Goal: Task Accomplishment & Management: Manage account settings

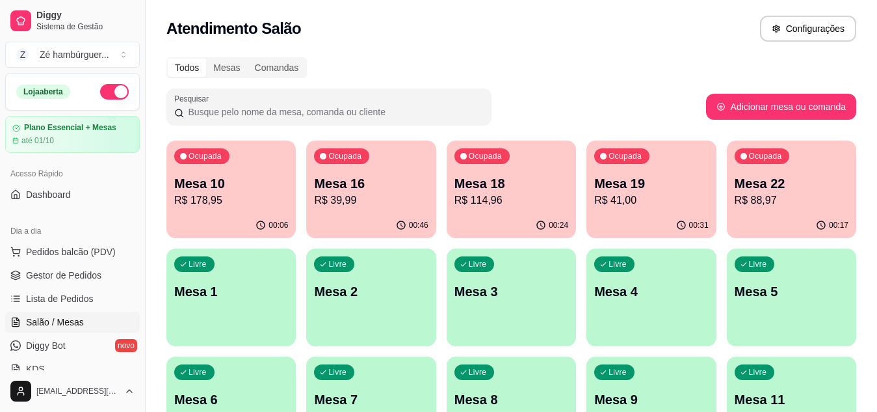
click at [770, 205] on p "R$ 88,97" at bounding box center [792, 200] width 114 height 16
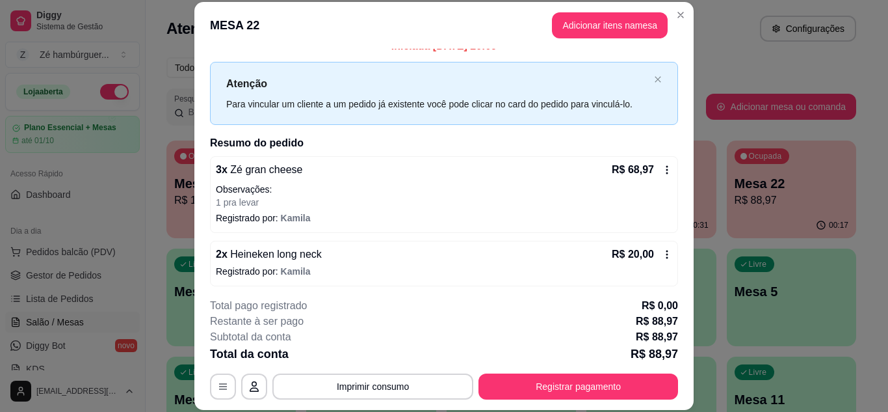
scroll to position [20, 0]
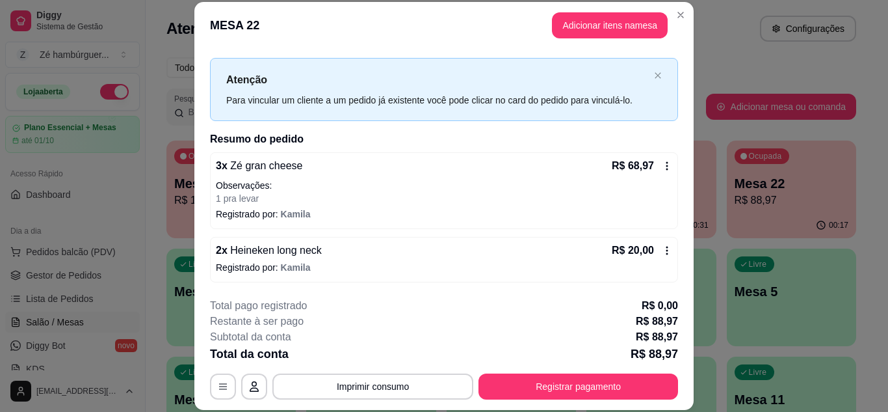
click at [263, 245] on span "Heineken long neck" at bounding box center [275, 249] width 94 height 11
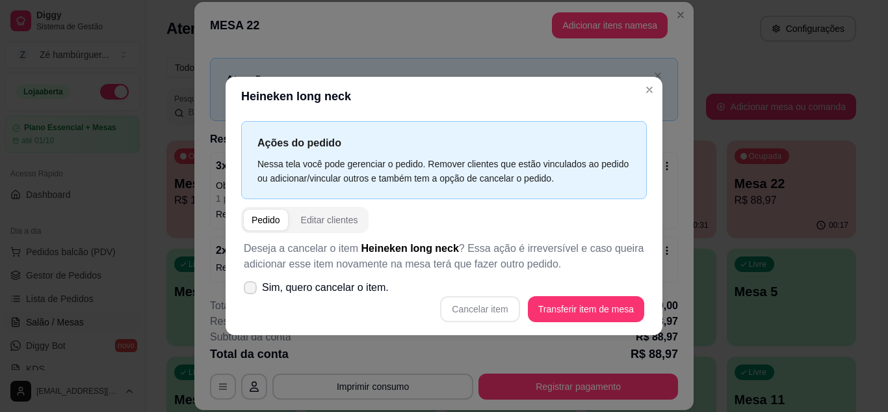
click at [248, 287] on icon at bounding box center [250, 287] width 10 height 8
click at [248, 289] on input "Sim, quero cancelar o item." at bounding box center [247, 293] width 8 height 8
checkbox input "true"
click at [488, 306] on button "Cancelar item" at bounding box center [479, 309] width 79 height 26
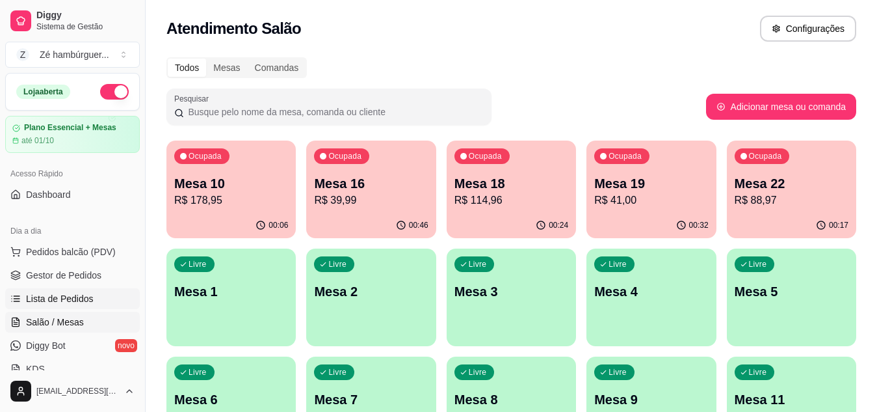
click at [65, 295] on span "Lista de Pedidos" at bounding box center [60, 298] width 68 height 13
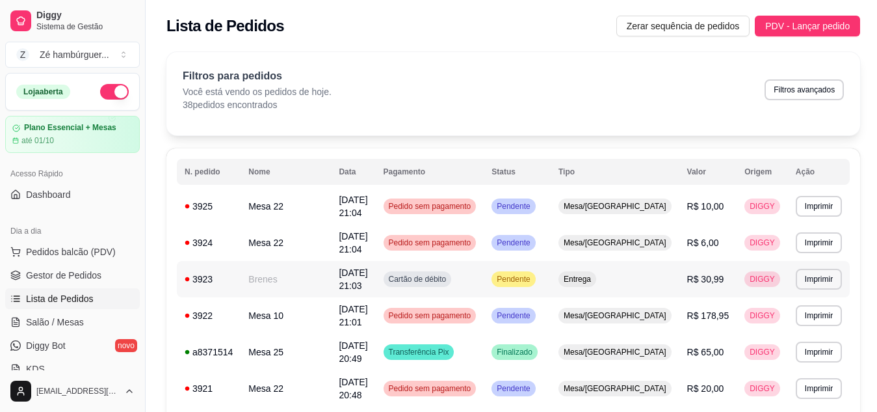
click at [533, 279] on span "Pendente" at bounding box center [513, 279] width 38 height 10
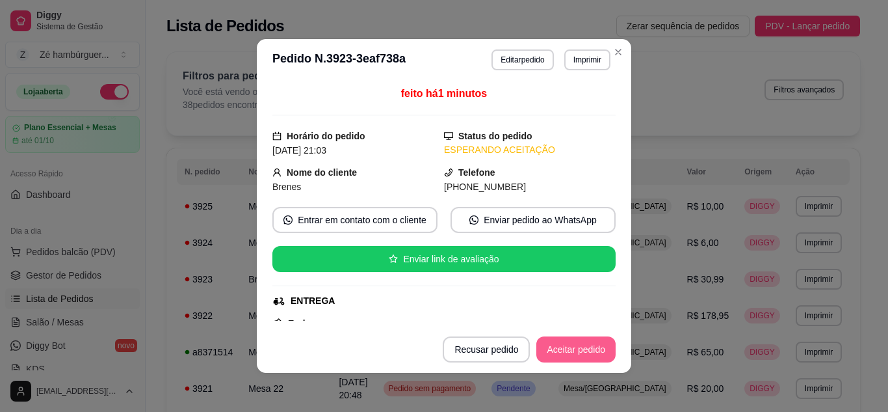
click at [558, 347] on button "Aceitar pedido" at bounding box center [575, 349] width 79 height 26
click at [559, 349] on button "Mover para preparo" at bounding box center [565, 349] width 101 height 26
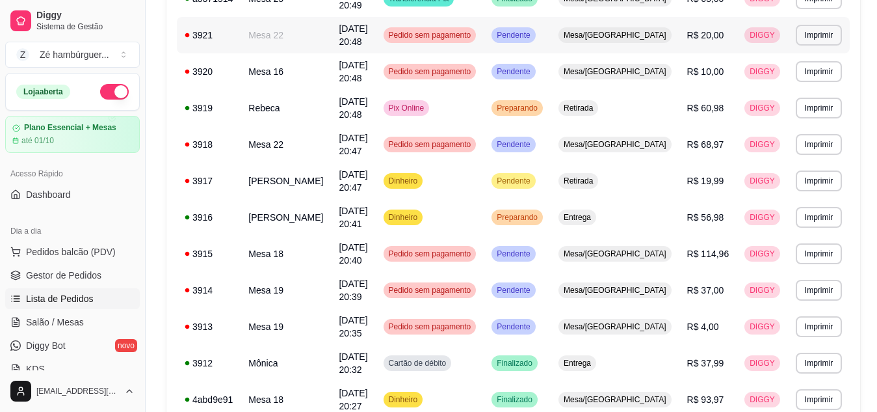
scroll to position [390, 0]
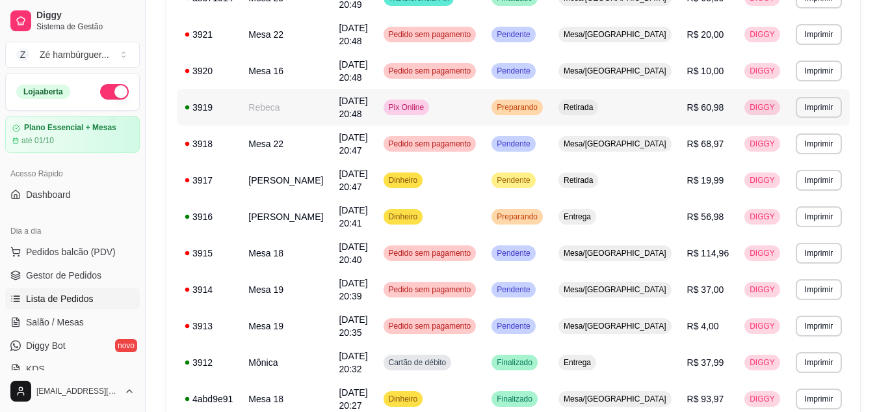
click at [540, 106] on span "Preparando" at bounding box center [517, 107] width 46 height 10
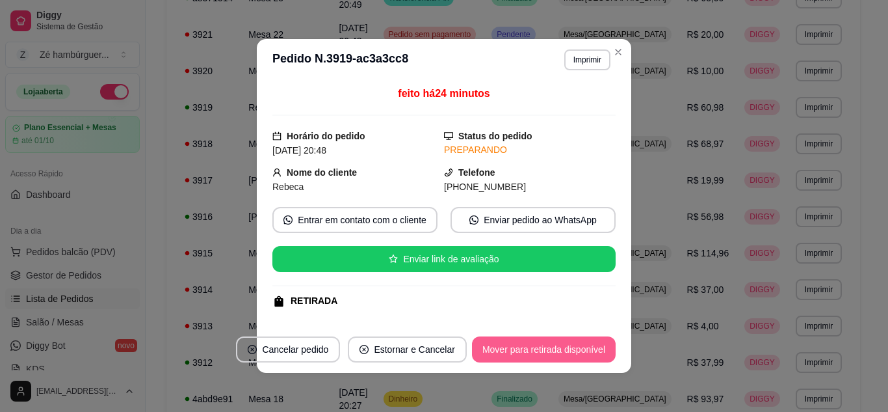
click at [499, 343] on button "Mover para retirada disponível" at bounding box center [544, 349] width 144 height 26
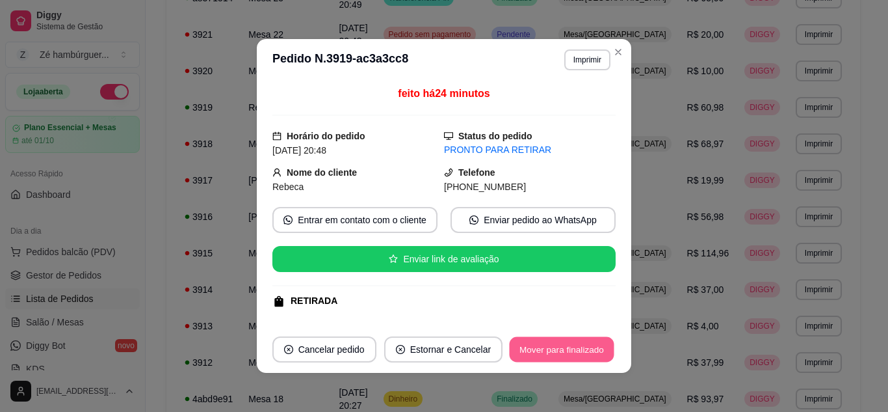
click at [529, 352] on button "Mover para finalizado" at bounding box center [562, 349] width 105 height 25
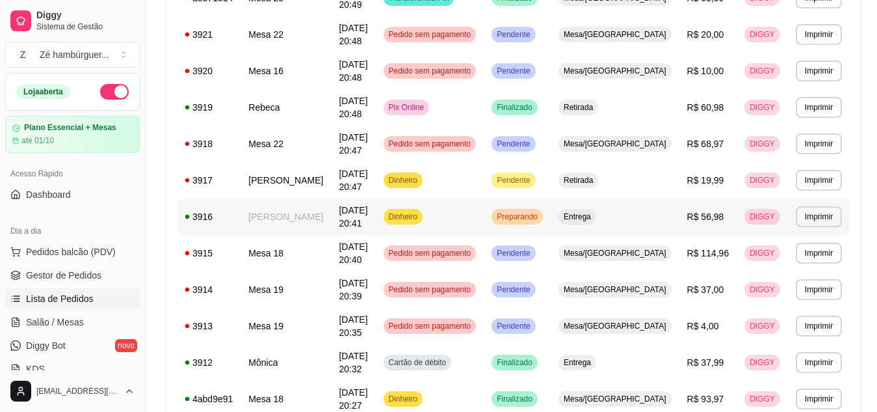
click at [540, 216] on span "Preparando" at bounding box center [517, 216] width 46 height 10
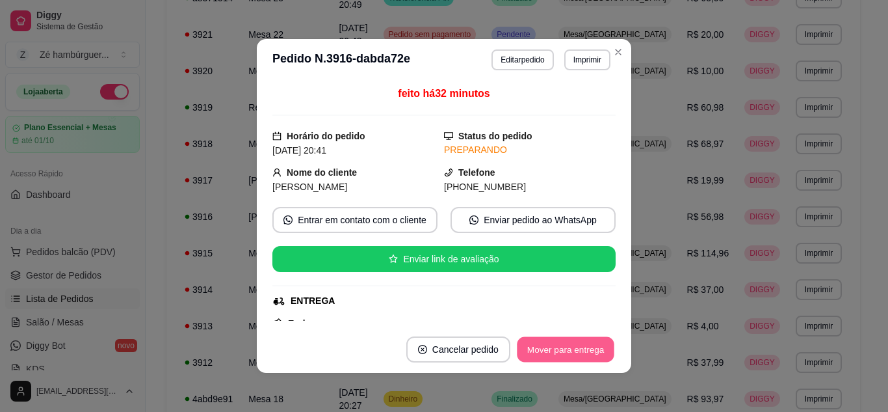
click at [559, 349] on button "Mover para entrega" at bounding box center [566, 349] width 98 height 25
click at [560, 350] on button "Mover para finalizado" at bounding box center [562, 349] width 108 height 26
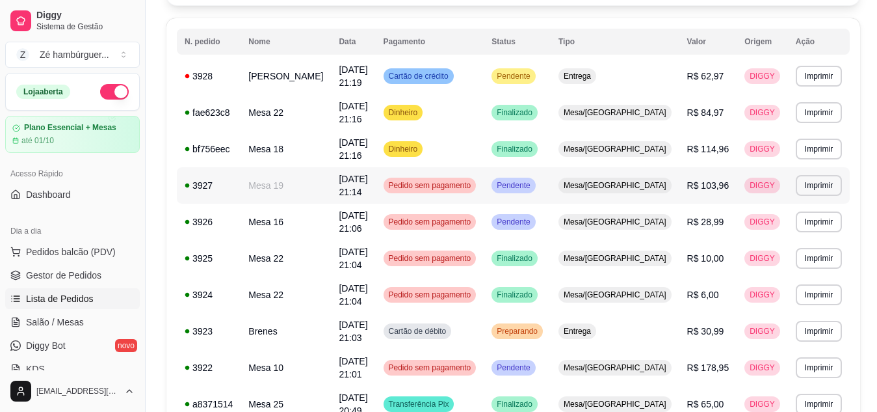
scroll to position [0, 0]
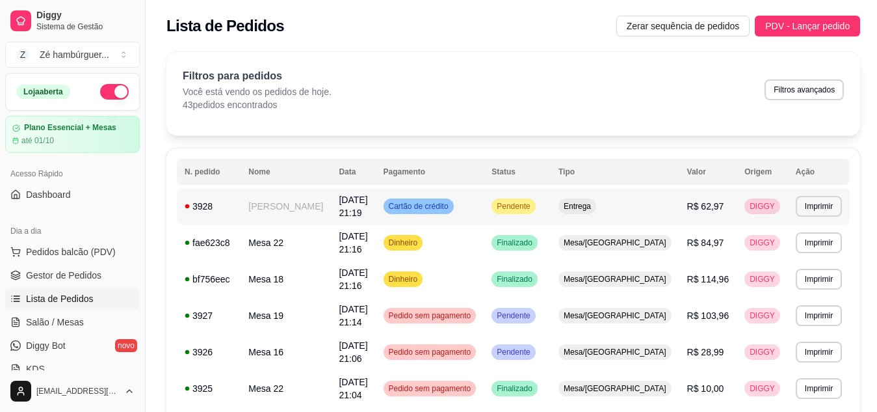
click at [533, 207] on span "Pendente" at bounding box center [513, 206] width 38 height 10
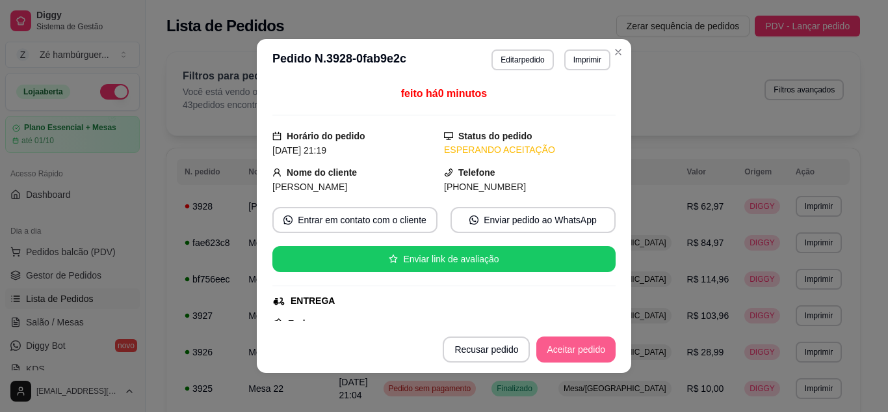
click at [579, 354] on button "Aceitar pedido" at bounding box center [575, 349] width 79 height 26
click at [579, 356] on button "Mover para preparo" at bounding box center [565, 349] width 101 height 26
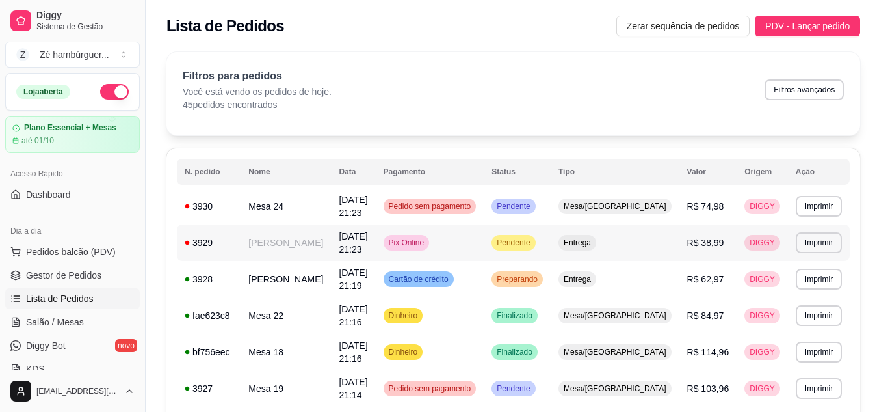
click at [533, 244] on span "Pendente" at bounding box center [513, 242] width 38 height 10
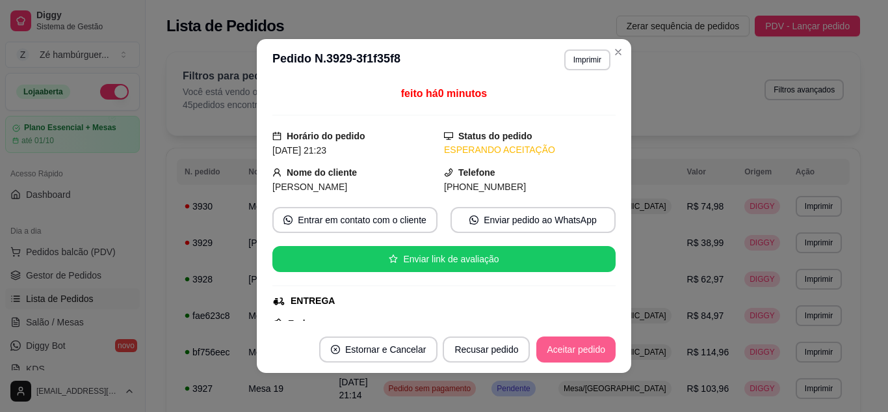
click at [566, 348] on button "Aceitar pedido" at bounding box center [575, 349] width 79 height 26
click at [570, 351] on button "Mover para preparo" at bounding box center [565, 349] width 101 height 26
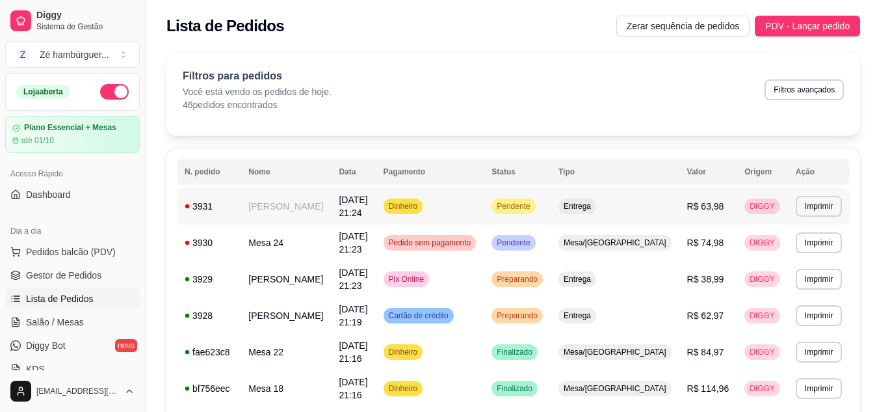
click at [533, 207] on span "Pendente" at bounding box center [513, 206] width 38 height 10
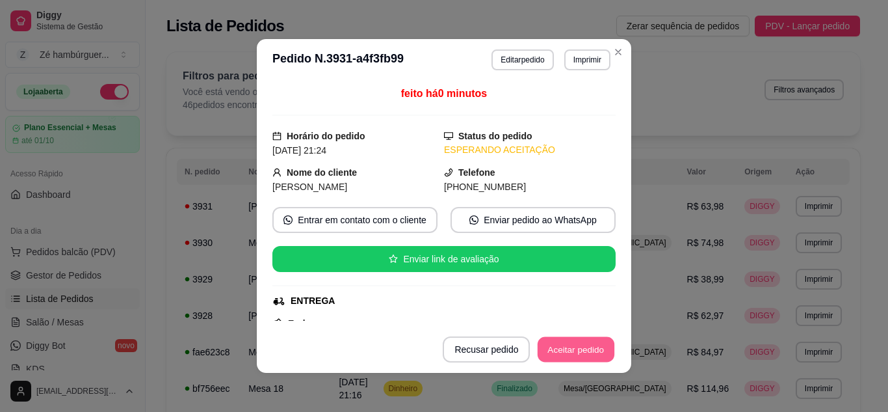
click at [573, 352] on button "Aceitar pedido" at bounding box center [576, 349] width 77 height 25
click at [575, 353] on button "Mover para preparo" at bounding box center [565, 349] width 101 height 26
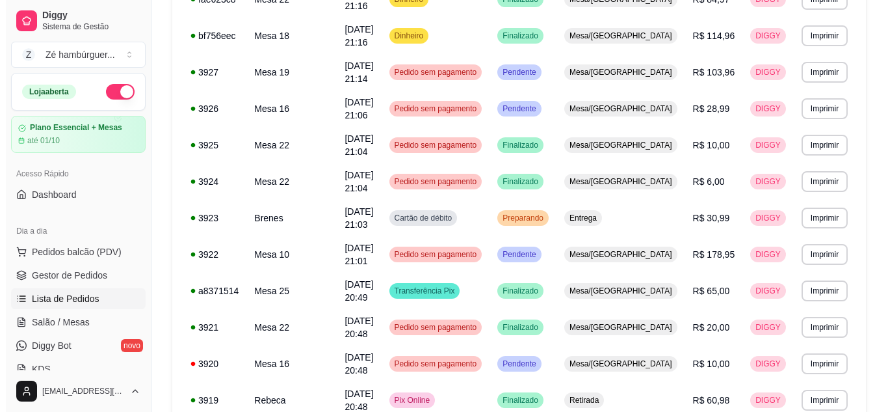
scroll to position [390, 0]
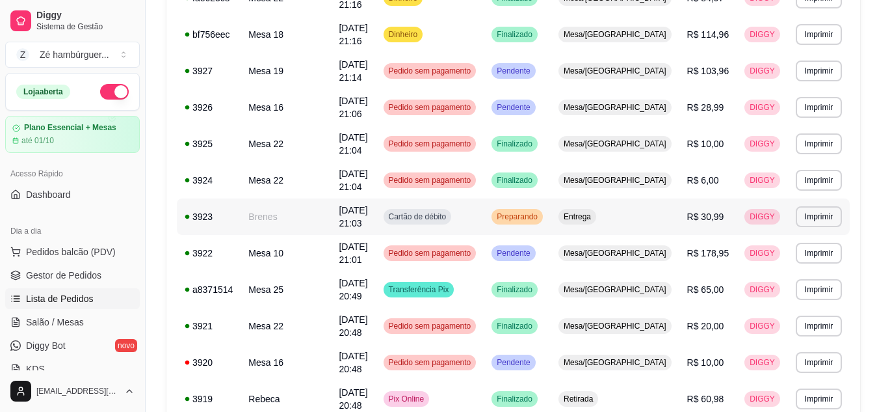
click at [540, 218] on span "Preparando" at bounding box center [517, 216] width 46 height 10
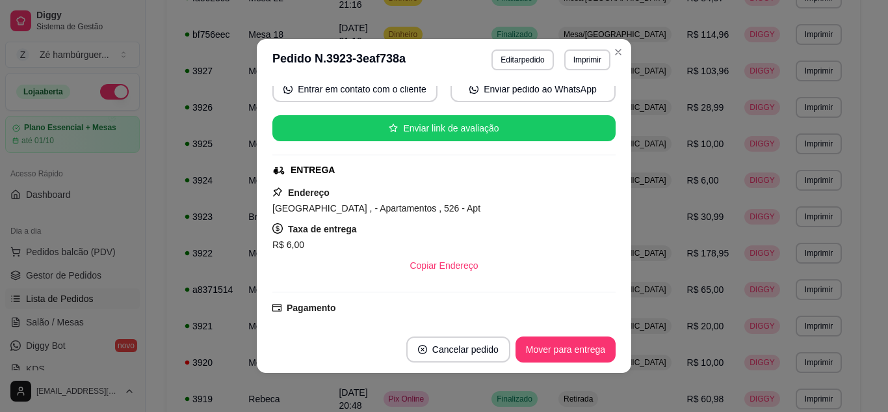
scroll to position [116, 0]
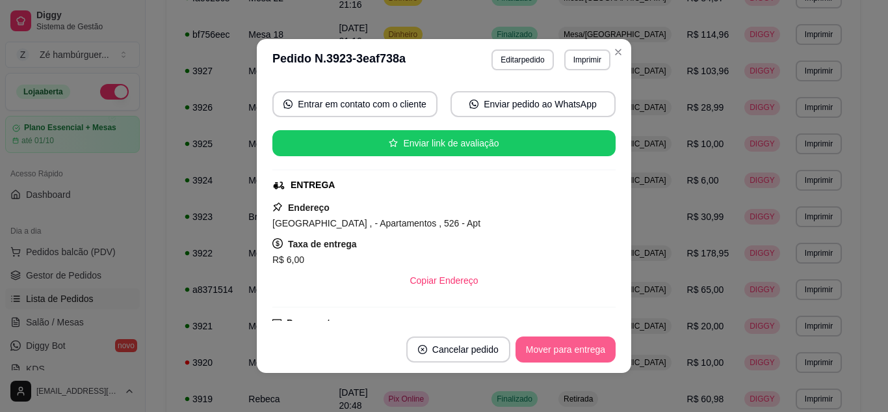
click at [540, 345] on button "Mover para entrega" at bounding box center [566, 349] width 100 height 26
click at [546, 352] on button "Mover para finalizado" at bounding box center [562, 349] width 105 height 25
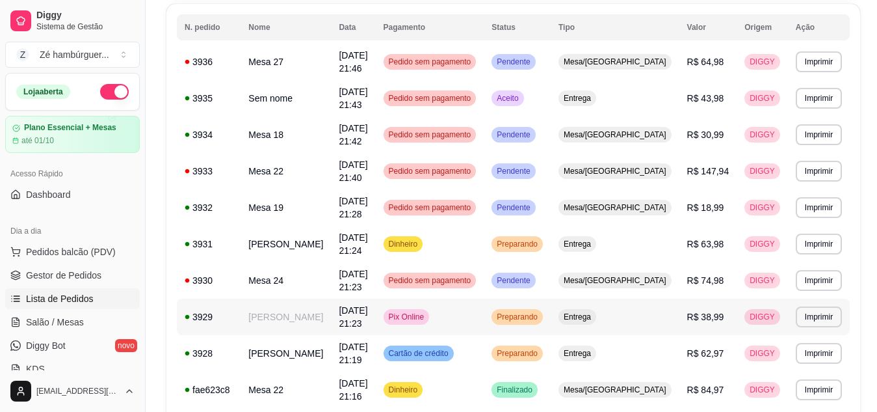
scroll to position [130, 0]
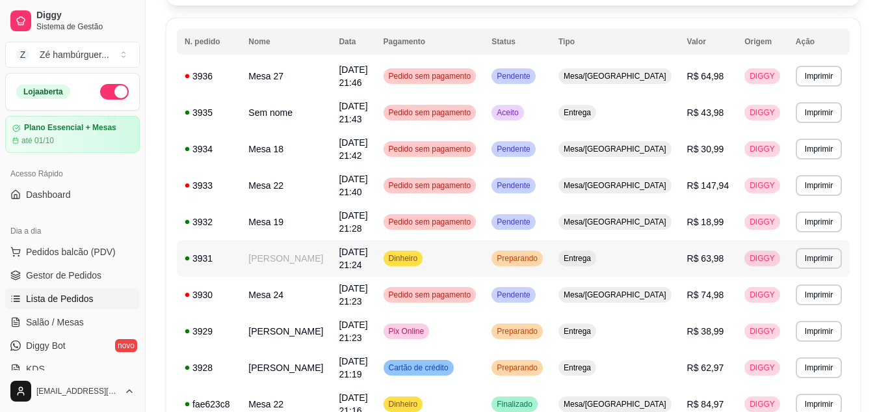
click at [540, 257] on span "Preparando" at bounding box center [517, 258] width 46 height 10
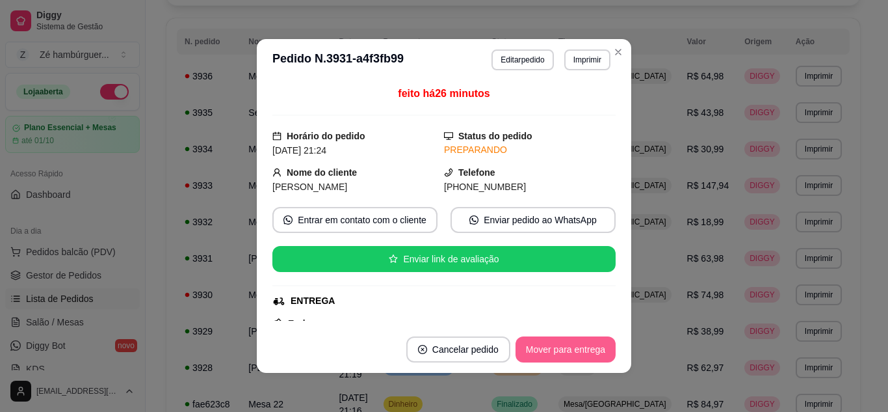
click at [541, 350] on button "Mover para entrega" at bounding box center [566, 349] width 100 height 26
click at [541, 350] on div "Mover para entrega" at bounding box center [556, 349] width 118 height 26
click at [540, 352] on button "Mover para finalizado" at bounding box center [562, 349] width 105 height 25
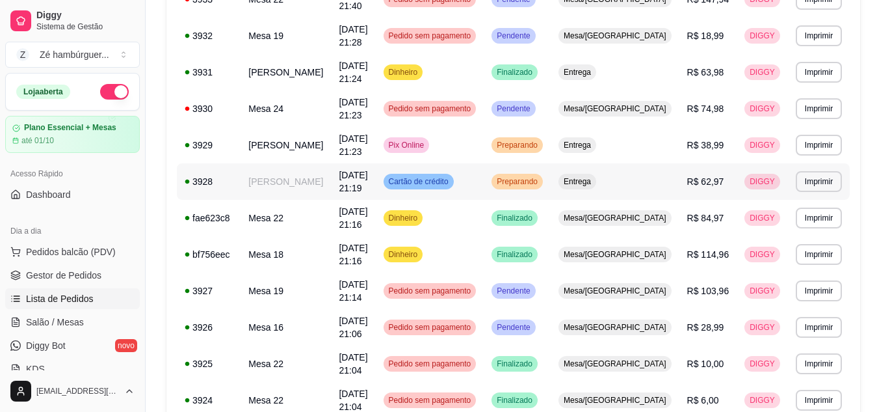
scroll to position [390, 0]
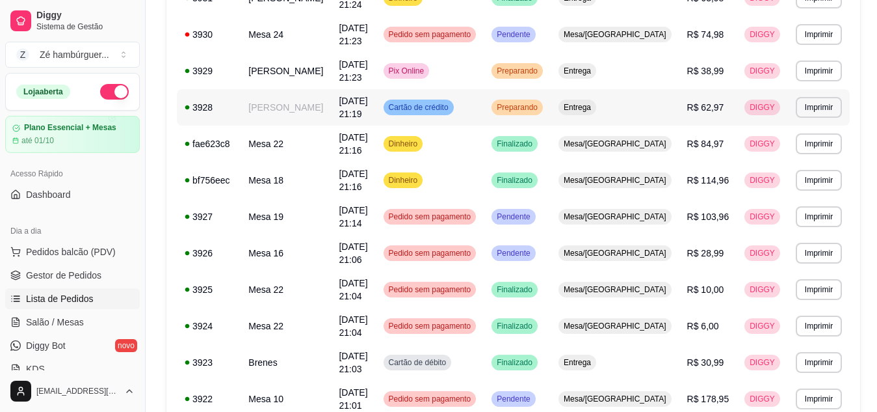
click at [540, 109] on span "Preparando" at bounding box center [517, 107] width 46 height 10
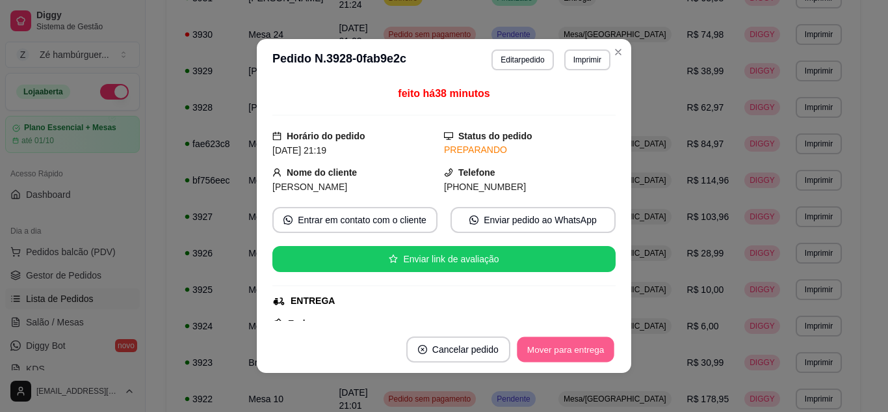
click at [566, 353] on button "Mover para entrega" at bounding box center [566, 349] width 98 height 25
click at [567, 356] on div "Mover para entrega" at bounding box center [556, 349] width 118 height 26
click at [563, 351] on button "Mover para finalizado" at bounding box center [562, 349] width 105 height 25
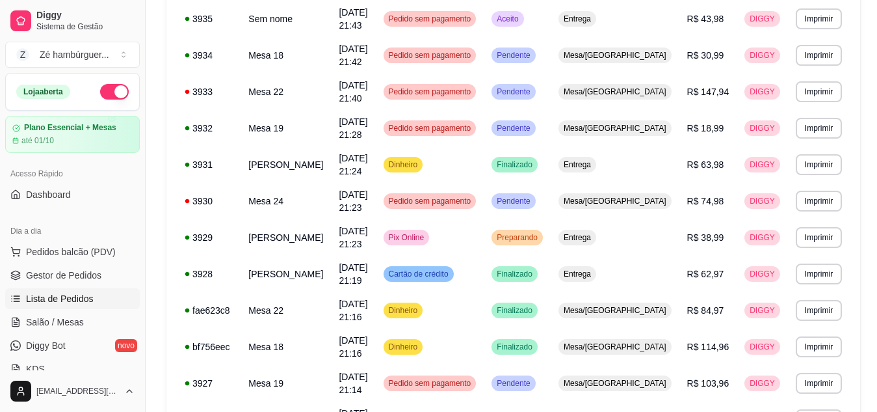
scroll to position [183, 0]
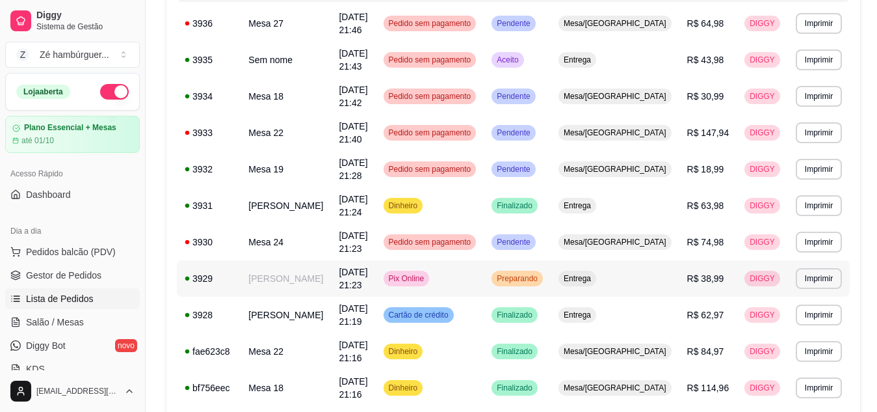
click at [540, 279] on span "Preparando" at bounding box center [517, 278] width 46 height 10
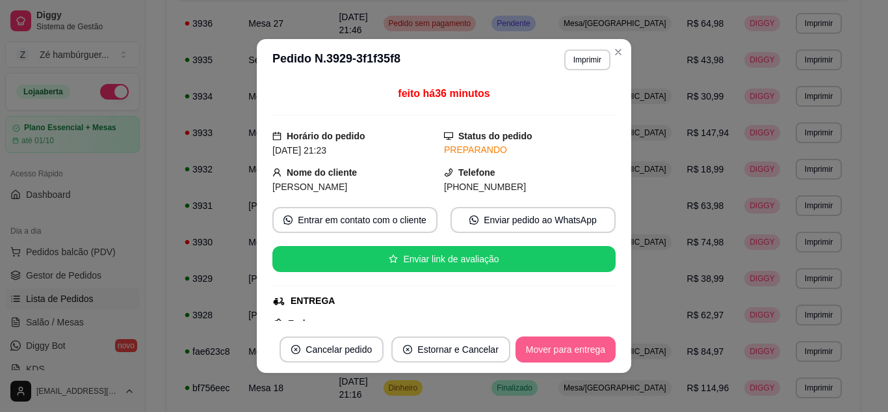
click at [580, 344] on button "Mover para entrega" at bounding box center [566, 349] width 100 height 26
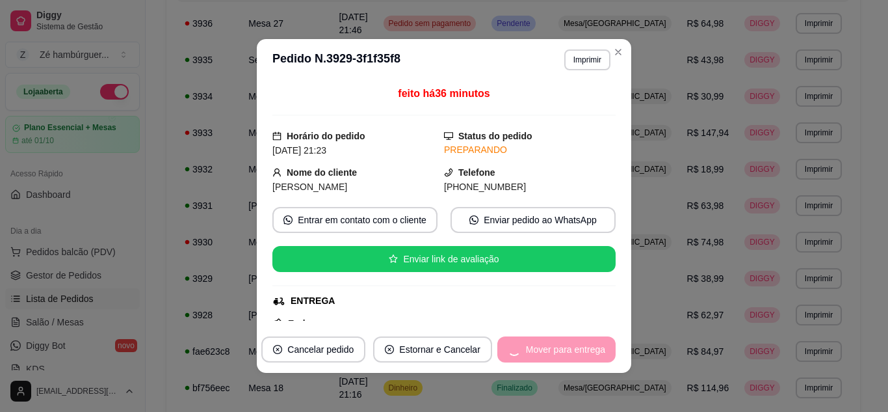
click at [580, 349] on div "Mover para entrega" at bounding box center [556, 349] width 118 height 26
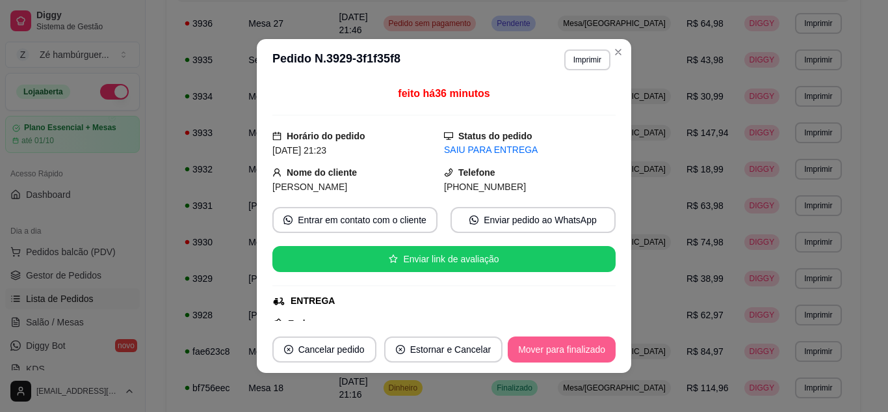
click at [580, 350] on button "Mover para finalizado" at bounding box center [562, 349] width 108 height 26
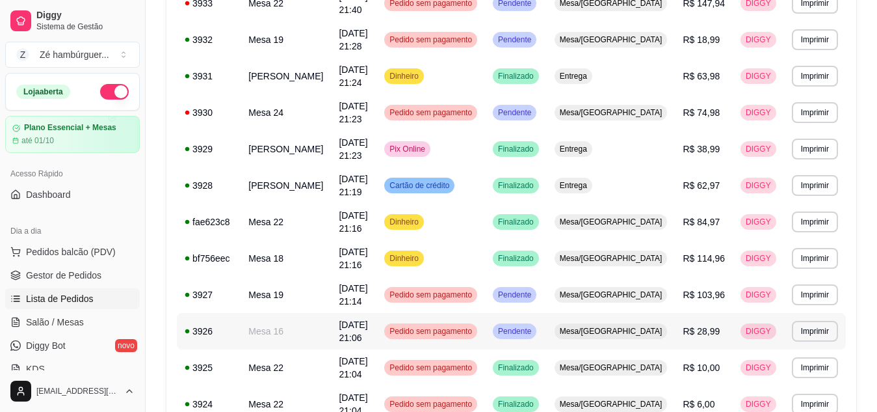
scroll to position [313, 0]
